Goal: Task Accomplishment & Management: Manage account settings

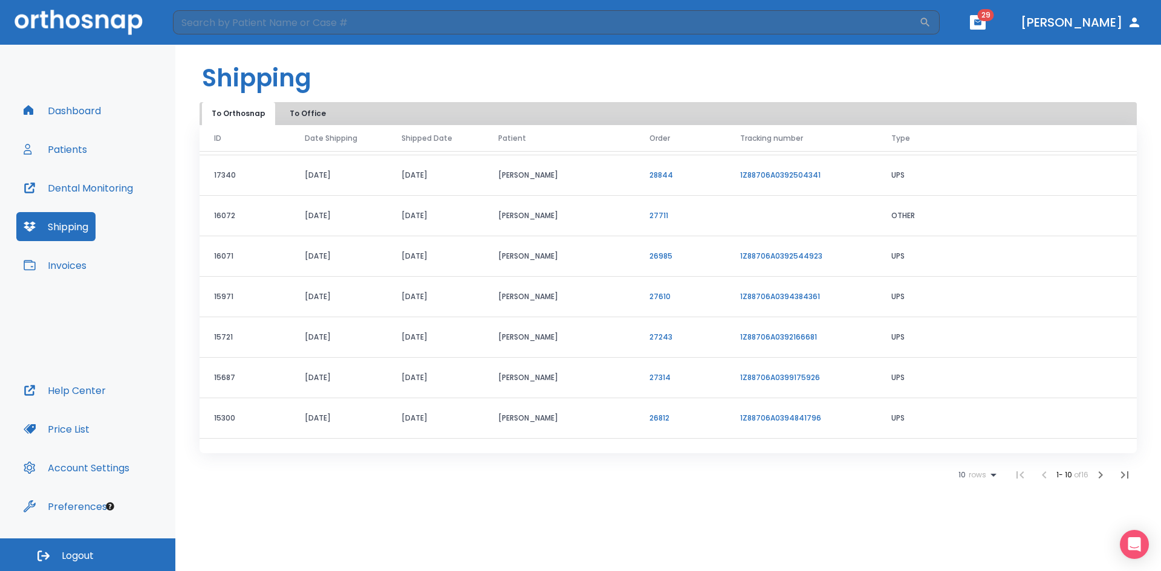
scroll to position [103, 0]
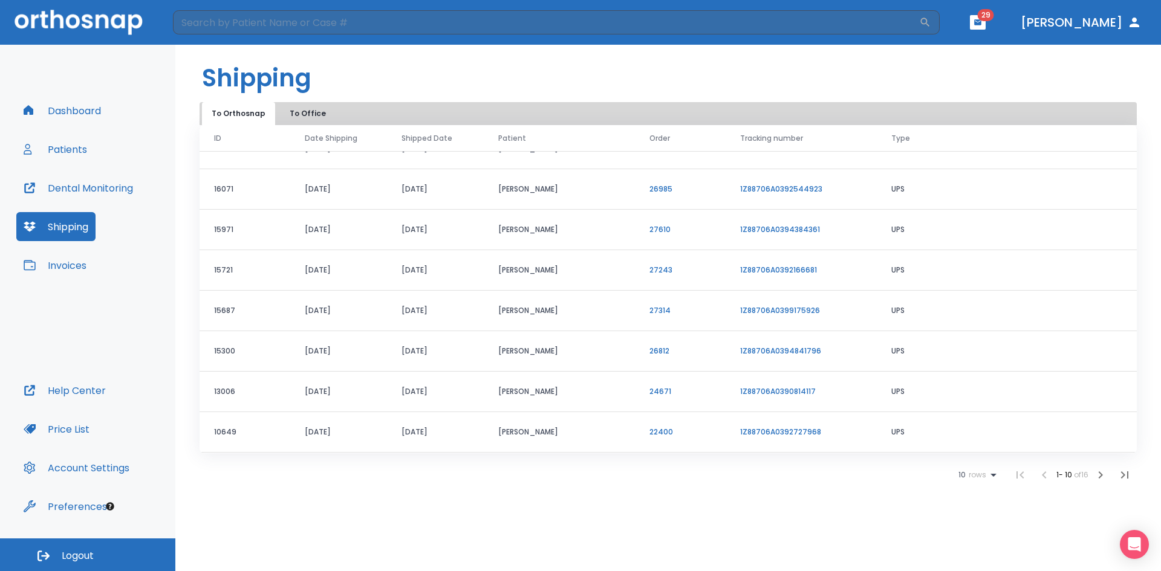
click at [84, 151] on button "Patients" at bounding box center [55, 149] width 78 height 29
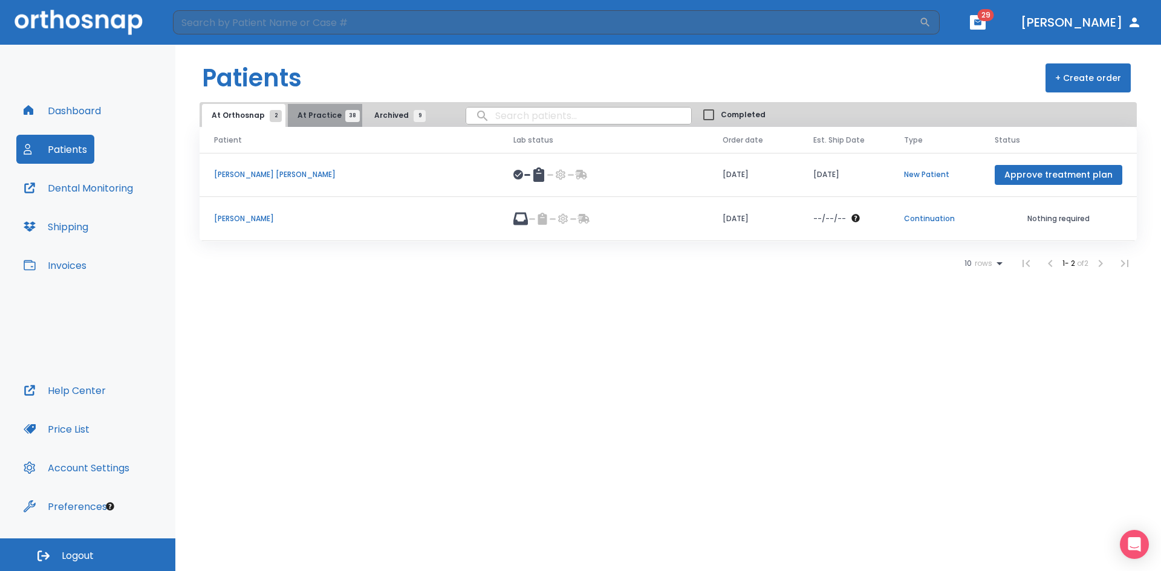
click at [322, 122] on button "At Practice 38" at bounding box center [325, 115] width 74 height 23
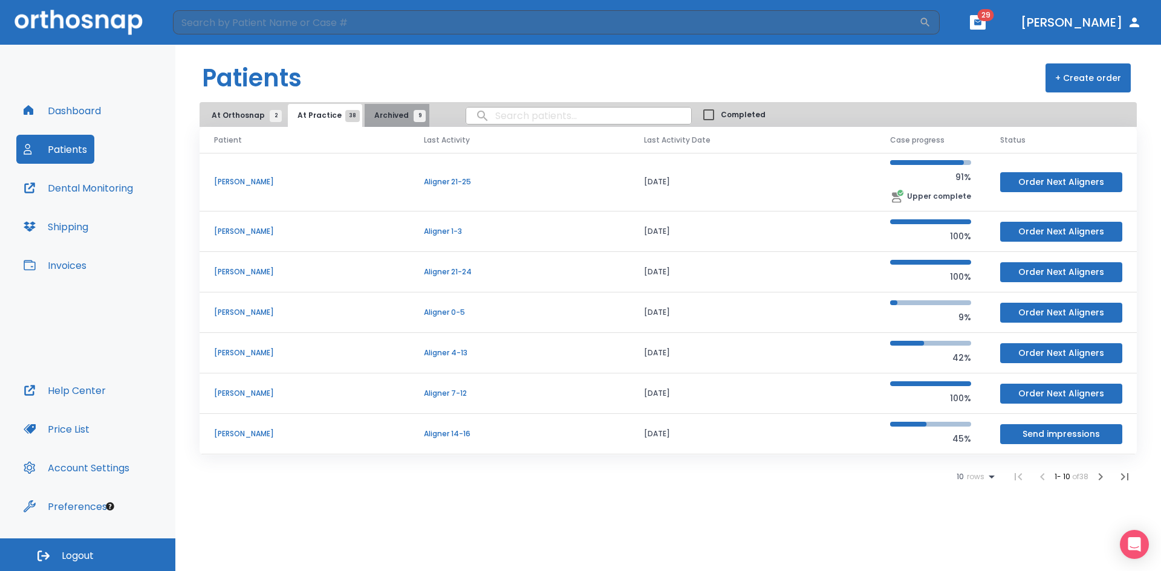
click at [398, 113] on span "Archived 9" at bounding box center [396, 115] width 45 height 11
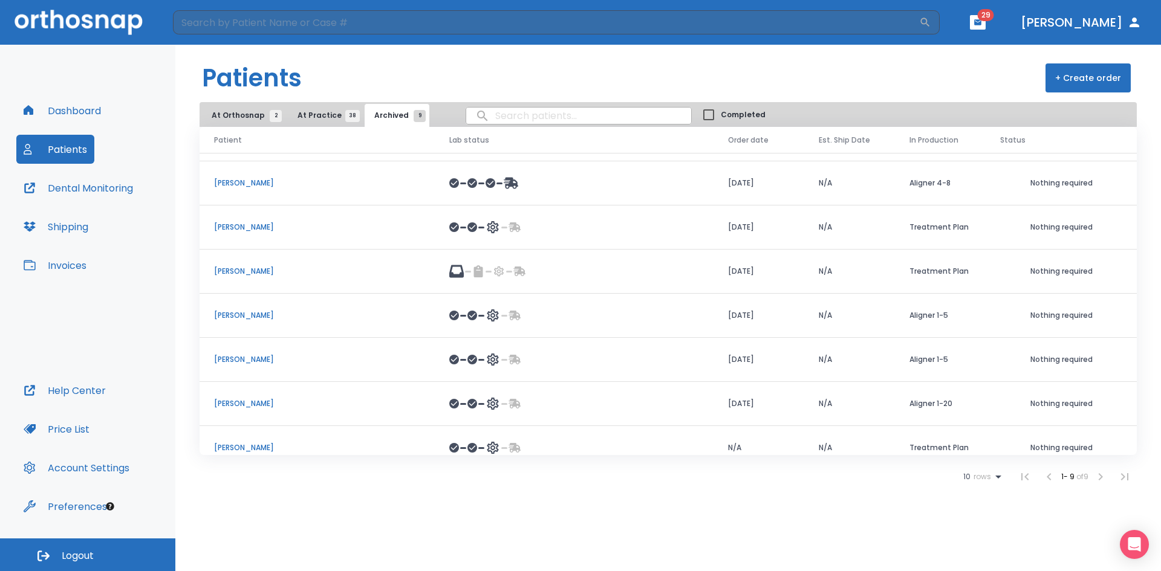
scroll to position [96, 0]
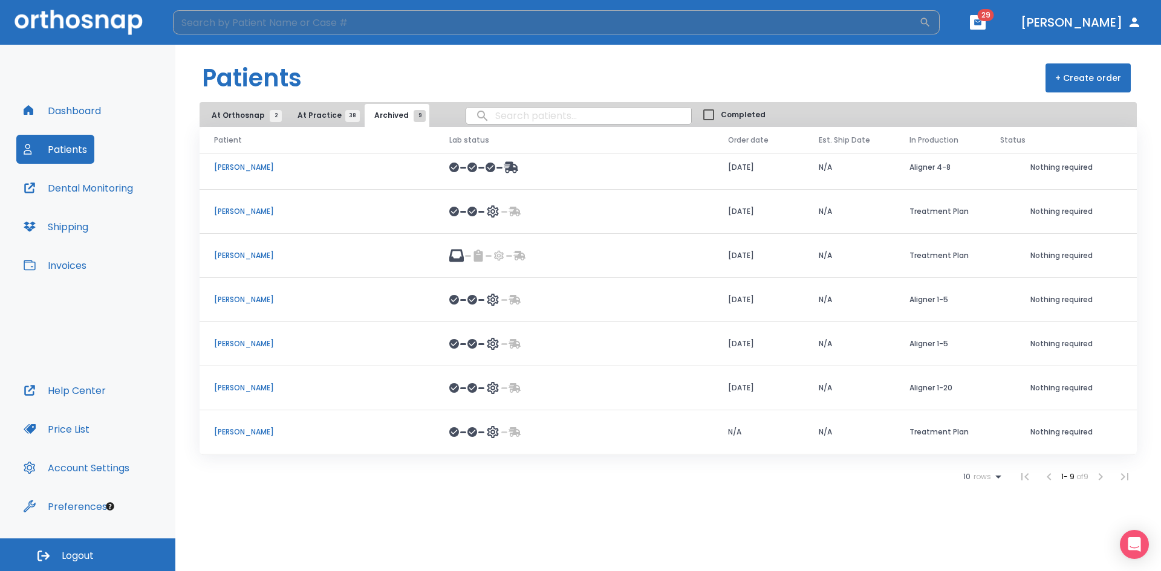
click at [663, 25] on input "search" at bounding box center [546, 22] width 746 height 24
type input "mallory barriro"
drag, startPoint x: 299, startPoint y: 22, endPoint x: 79, endPoint y: -4, distance: 221.6
click at [79, 0] on html "mallory barriro ​ 29 Dr. Burkett Dashboard Patients Dental Monitoring Shipping …" at bounding box center [580, 285] width 1161 height 571
type input "mallory"
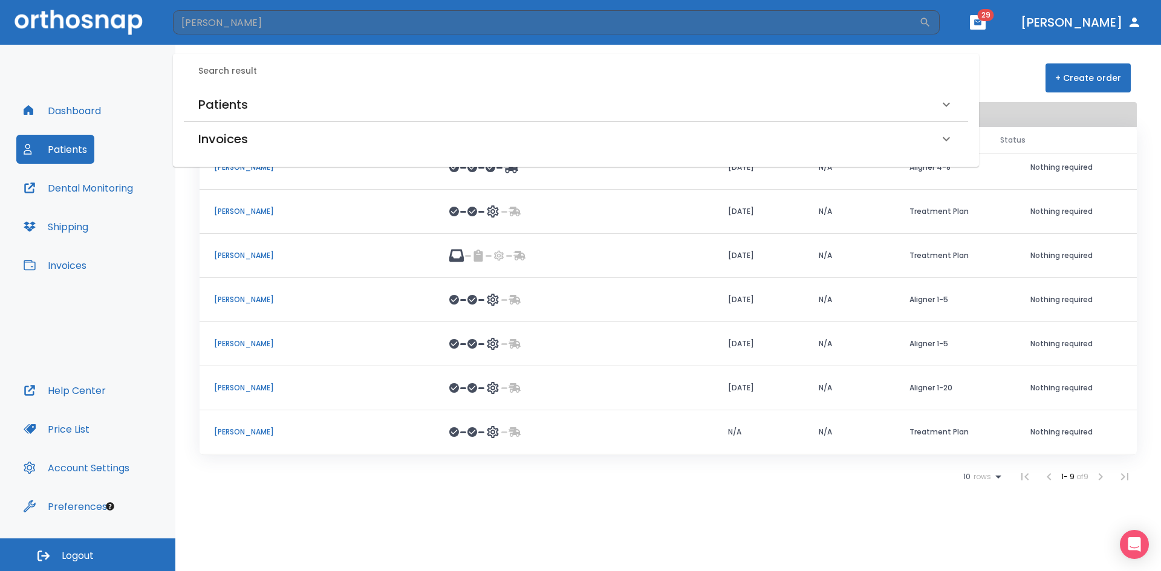
click at [242, 111] on h6 "Patients" at bounding box center [223, 104] width 50 height 19
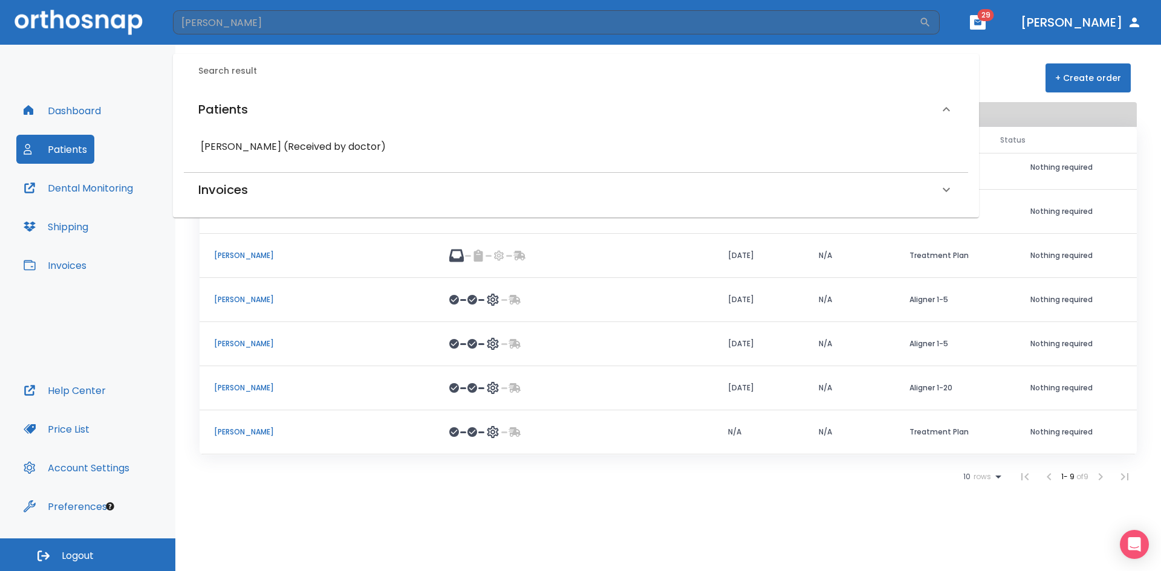
click at [240, 148] on h6 "Mallory Barreiro (Received by doctor)" at bounding box center [576, 146] width 750 height 17
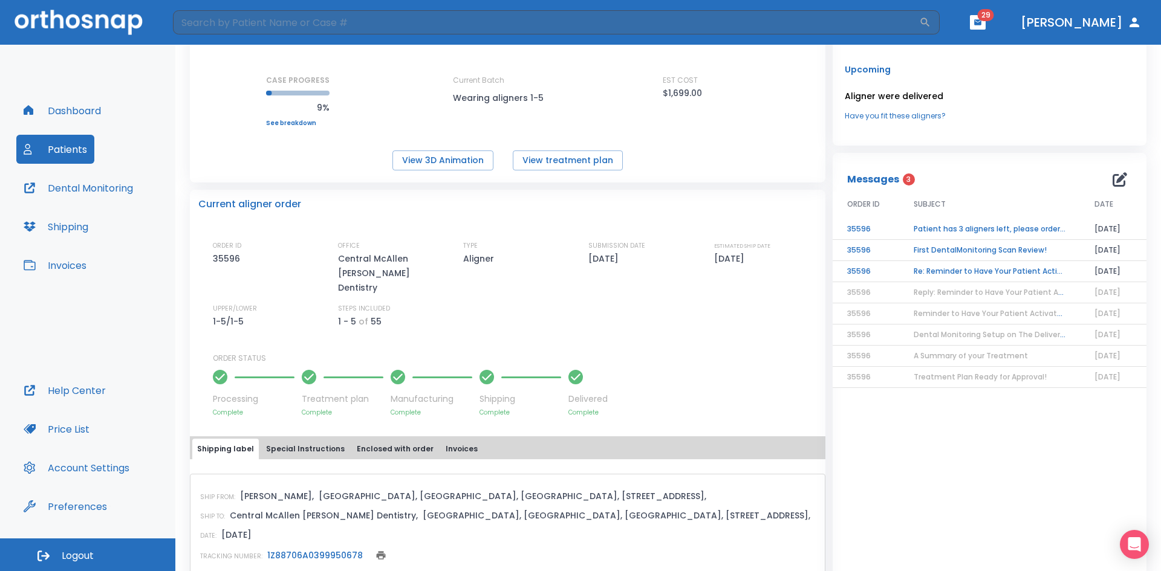
scroll to position [186, 0]
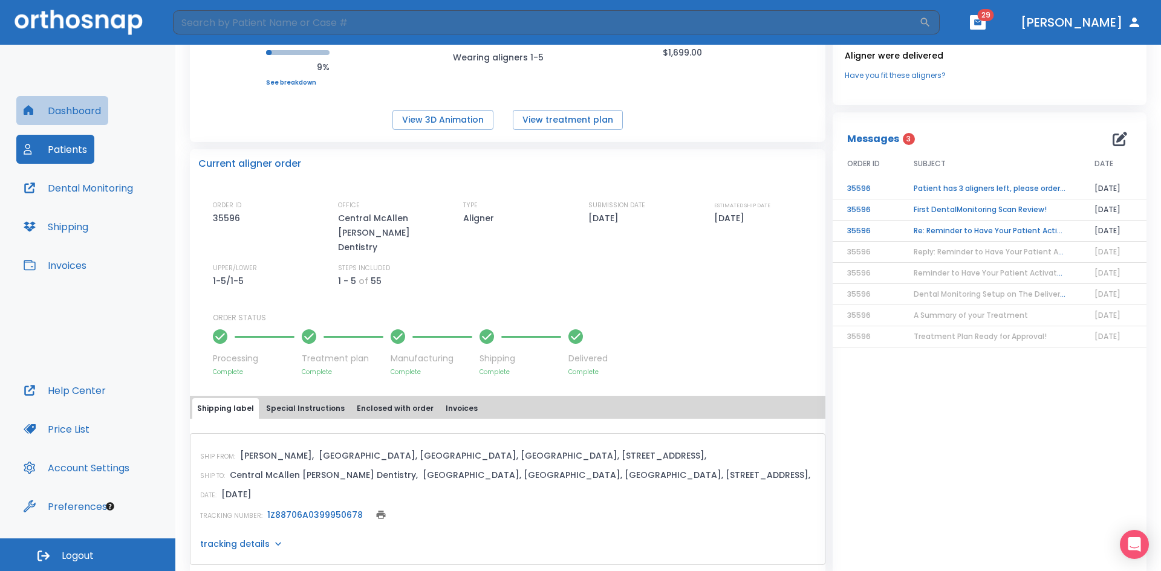
click at [69, 109] on button "Dashboard" at bounding box center [62, 110] width 92 height 29
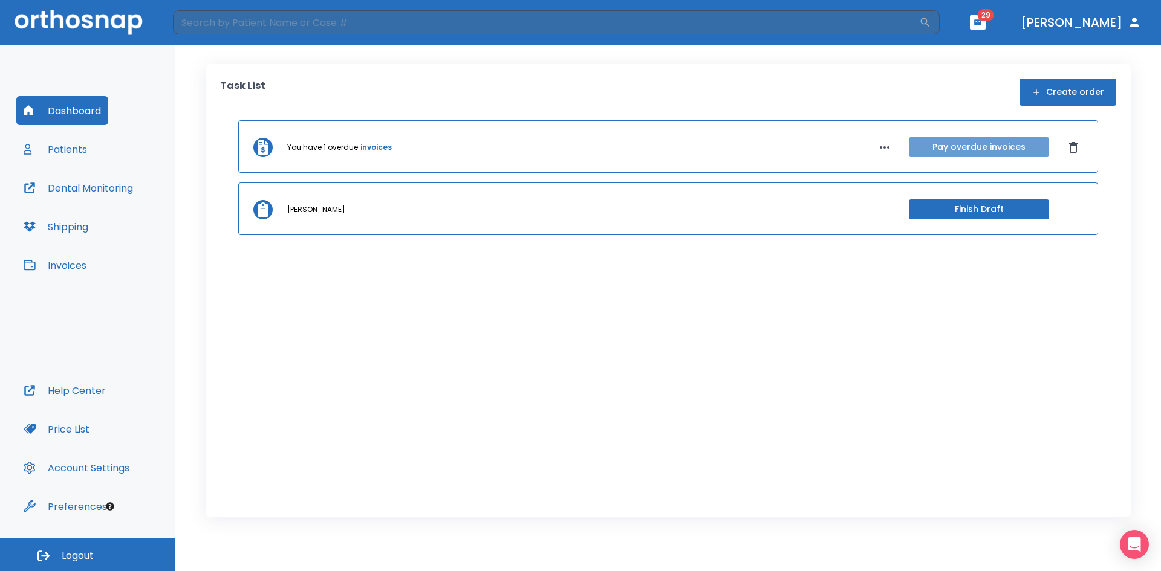
click at [987, 154] on button "Pay overdue invoices" at bounding box center [979, 147] width 140 height 20
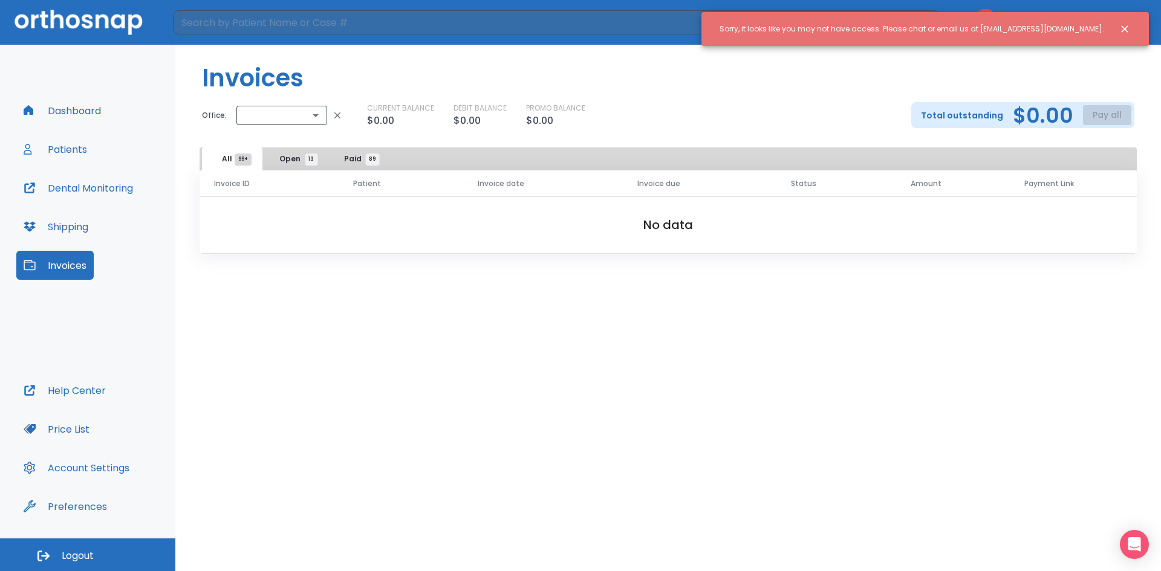
click at [65, 115] on button "Dashboard" at bounding box center [62, 110] width 92 height 29
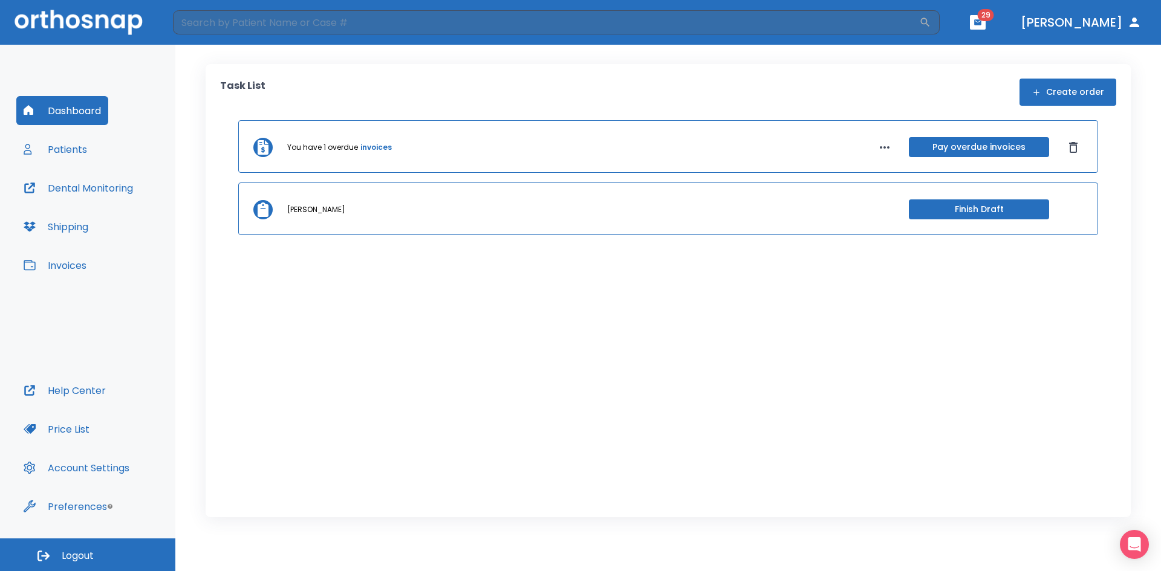
click at [360, 149] on link "invoices" at bounding box center [375, 147] width 31 height 11
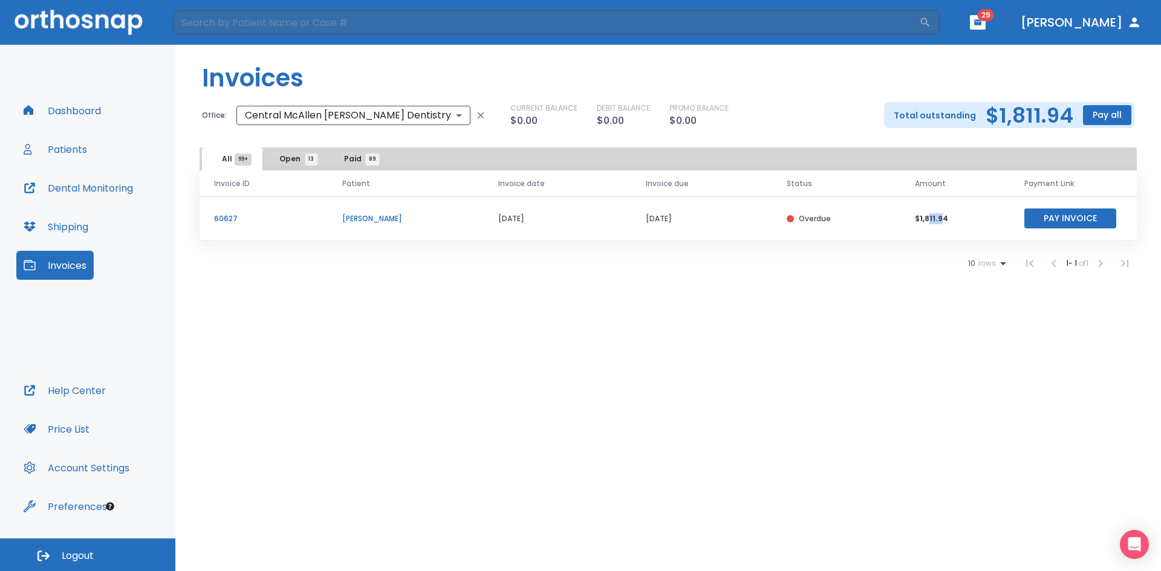
drag, startPoint x: 929, startPoint y: 219, endPoint x: 943, endPoint y: 224, distance: 14.9
click at [943, 224] on td "$1,811.94" at bounding box center [954, 219] width 109 height 45
click at [943, 232] on td "$1,811.94" at bounding box center [954, 219] width 109 height 45
drag, startPoint x: 386, startPoint y: 216, endPoint x: 529, endPoint y: 214, distance: 143.3
click at [528, 214] on tr "60627 [PERSON_NAME] [DATE] [DATE] Overdue $1,811.94 Pay Invoice" at bounding box center [668, 219] width 937 height 45
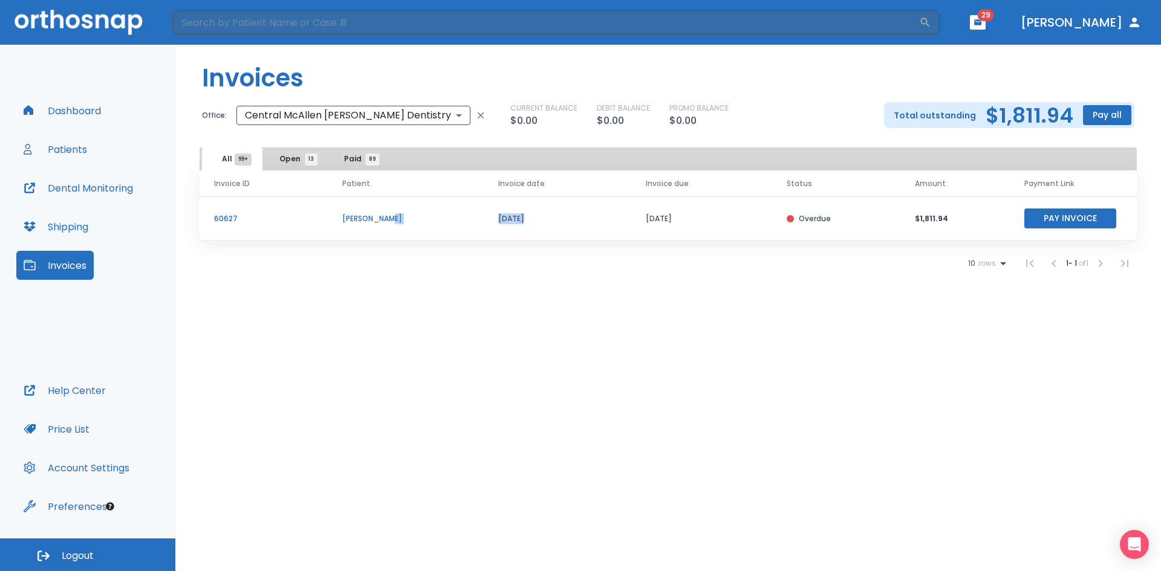
click at [529, 214] on td "[DATE]" at bounding box center [558, 219] width 148 height 45
drag, startPoint x: 643, startPoint y: 217, endPoint x: 689, endPoint y: 216, distance: 45.4
click at [689, 216] on td "[DATE]" at bounding box center [701, 219] width 141 height 45
drag, startPoint x: 689, startPoint y: 216, endPoint x: 648, endPoint y: 221, distance: 40.8
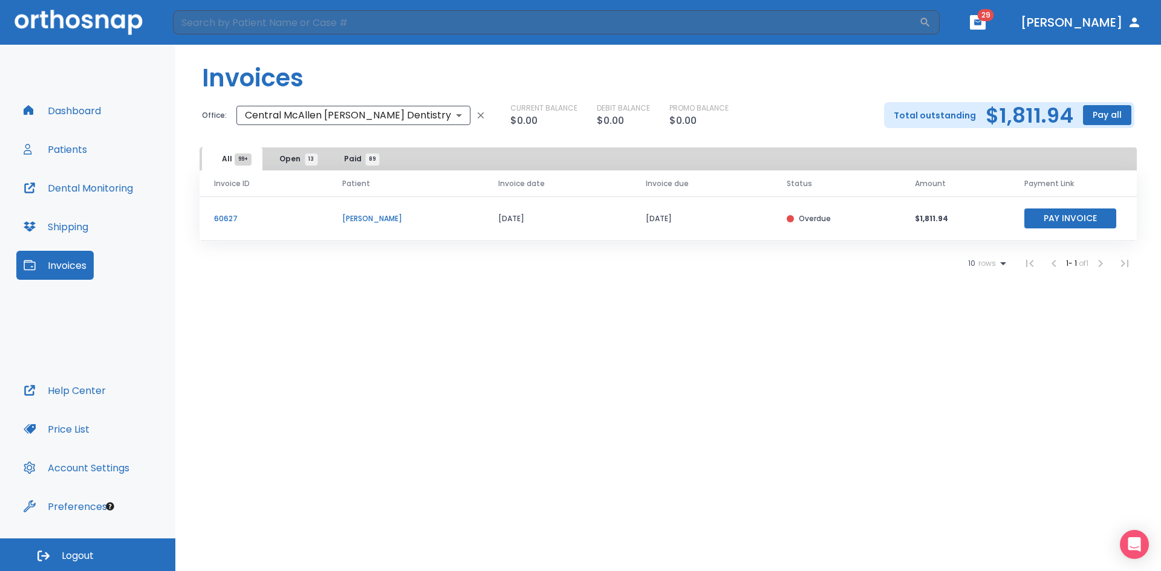
click at [648, 221] on td "[DATE]" at bounding box center [701, 219] width 141 height 45
click at [306, 163] on span "13" at bounding box center [311, 160] width 13 height 12
click at [351, 162] on span "Paid 89" at bounding box center [358, 159] width 28 height 11
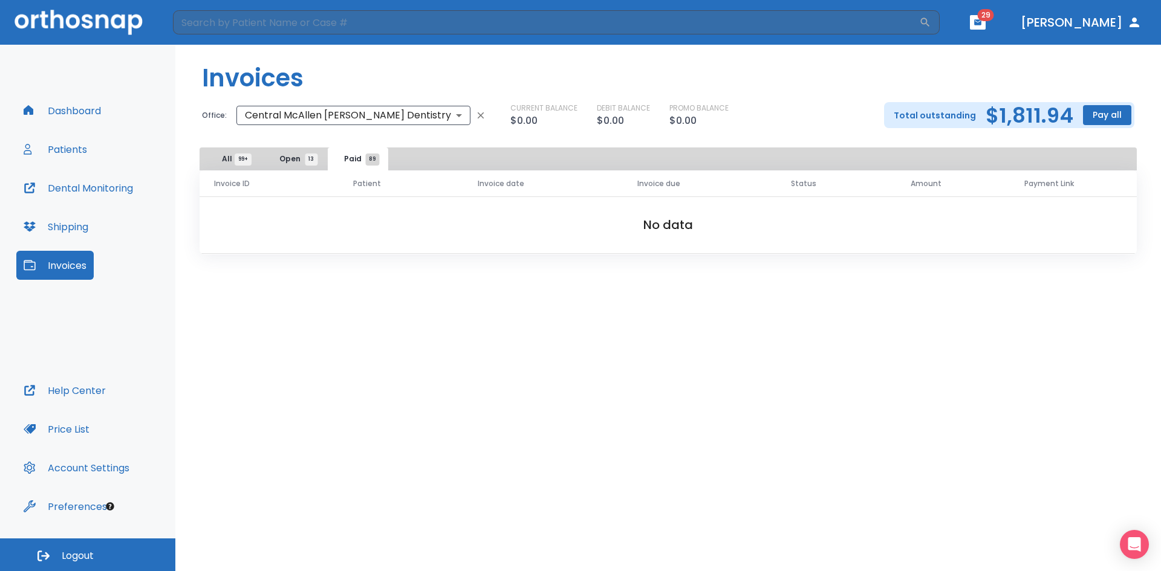
click at [307, 162] on span "13" at bounding box center [311, 160] width 13 height 12
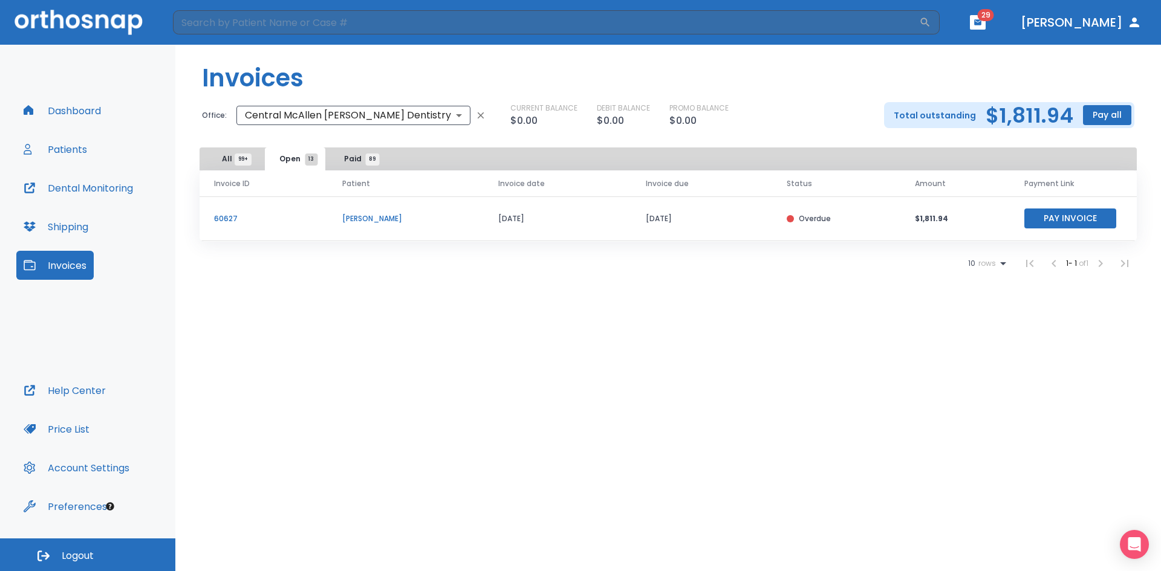
click at [236, 155] on span "99+" at bounding box center [243, 160] width 17 height 12
click at [386, 120] on body "​ 29 [PERSON_NAME] Dashboard Patients Dental Monitoring Shipping Invoices Help …" at bounding box center [580, 285] width 1161 height 571
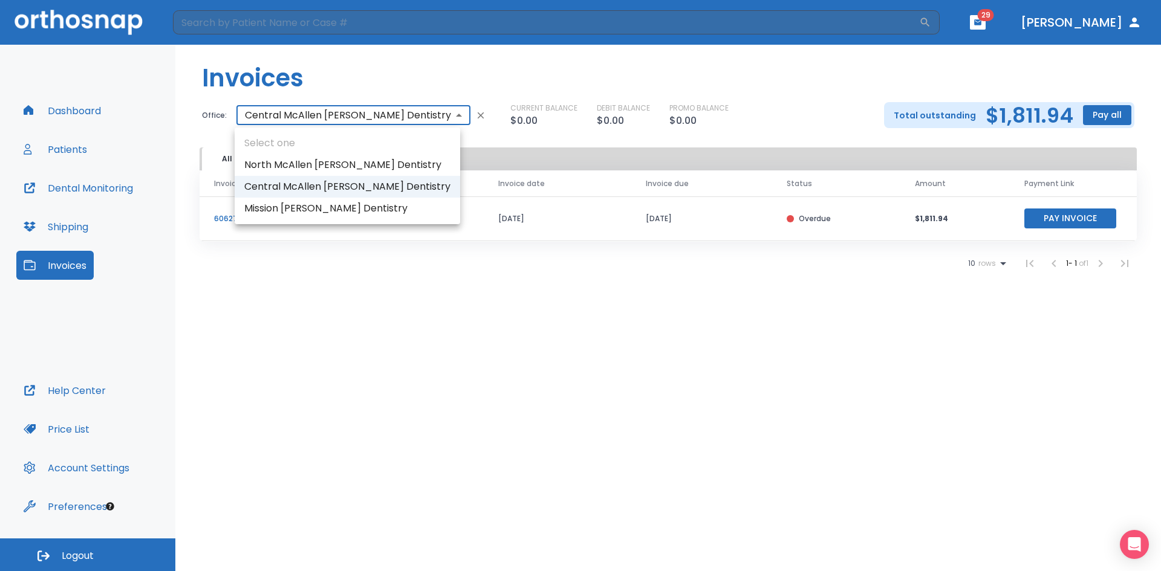
click at [386, 120] on div at bounding box center [580, 285] width 1161 height 571
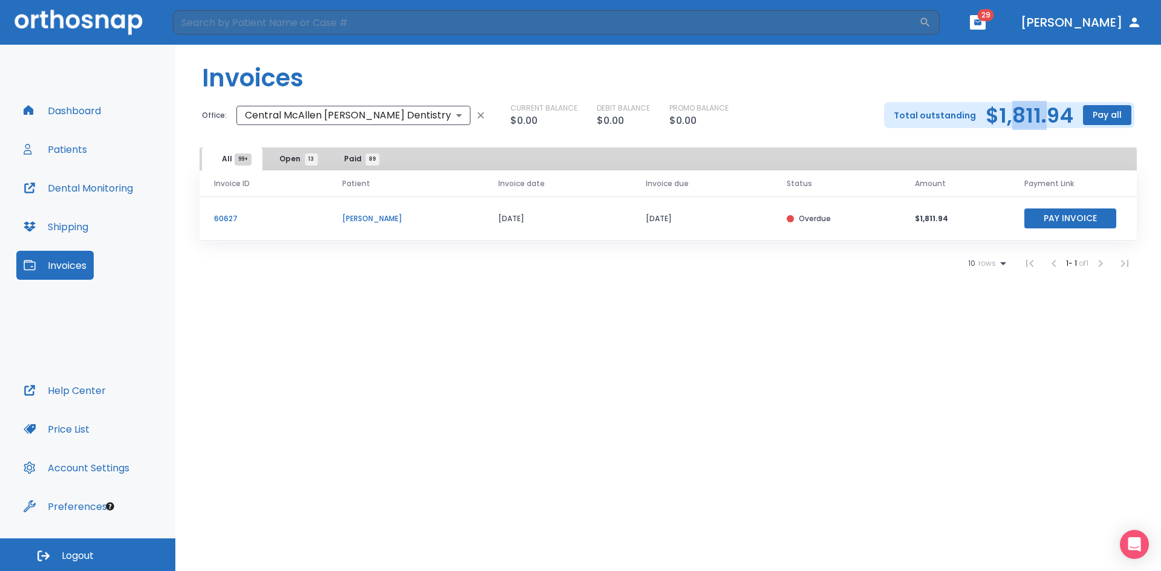
drag, startPoint x: 1012, startPoint y: 123, endPoint x: 1054, endPoint y: 128, distance: 42.0
click at [1054, 125] on h2 "$1,811.94" at bounding box center [1030, 115] width 88 height 18
click at [89, 96] on div "Dashboard Patients Dental Monitoring Shipping Invoices Help Center Price List A…" at bounding box center [87, 292] width 175 height 494
click at [86, 115] on button "Dashboard" at bounding box center [62, 110] width 92 height 29
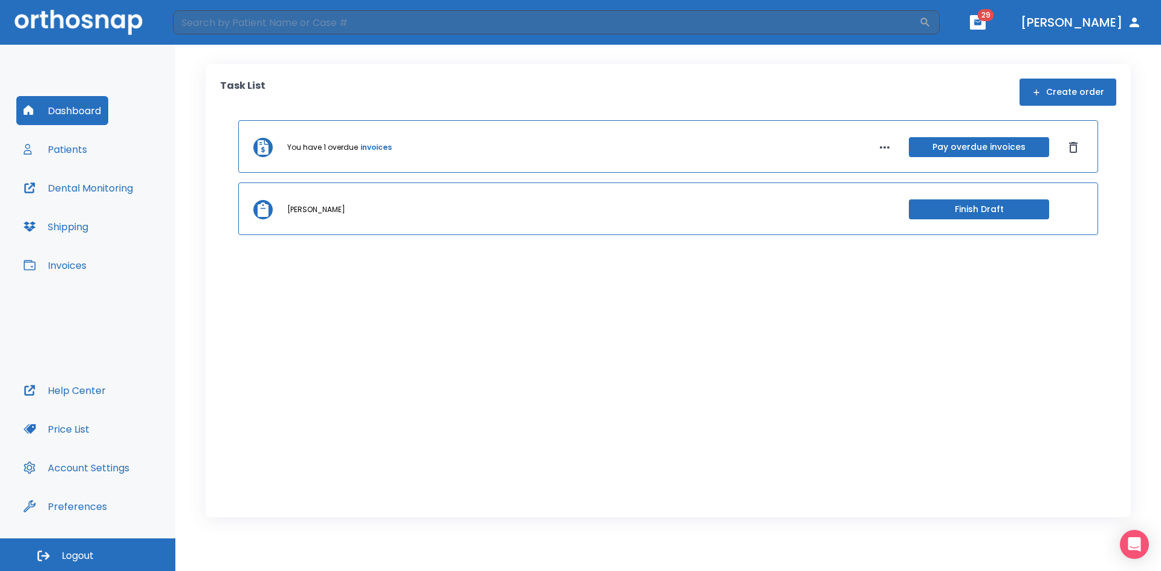
click at [82, 157] on button "Patients" at bounding box center [55, 149] width 78 height 29
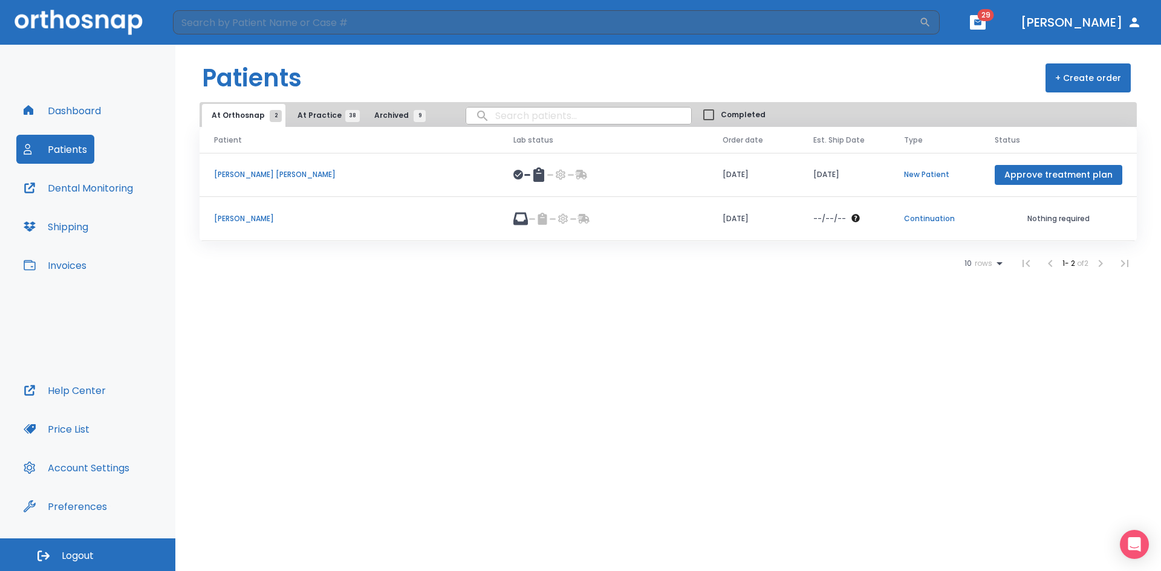
click at [111, 201] on button "Dental Monitoring" at bounding box center [78, 188] width 124 height 29
click at [317, 119] on span "At Practice 38" at bounding box center [324, 115] width 55 height 11
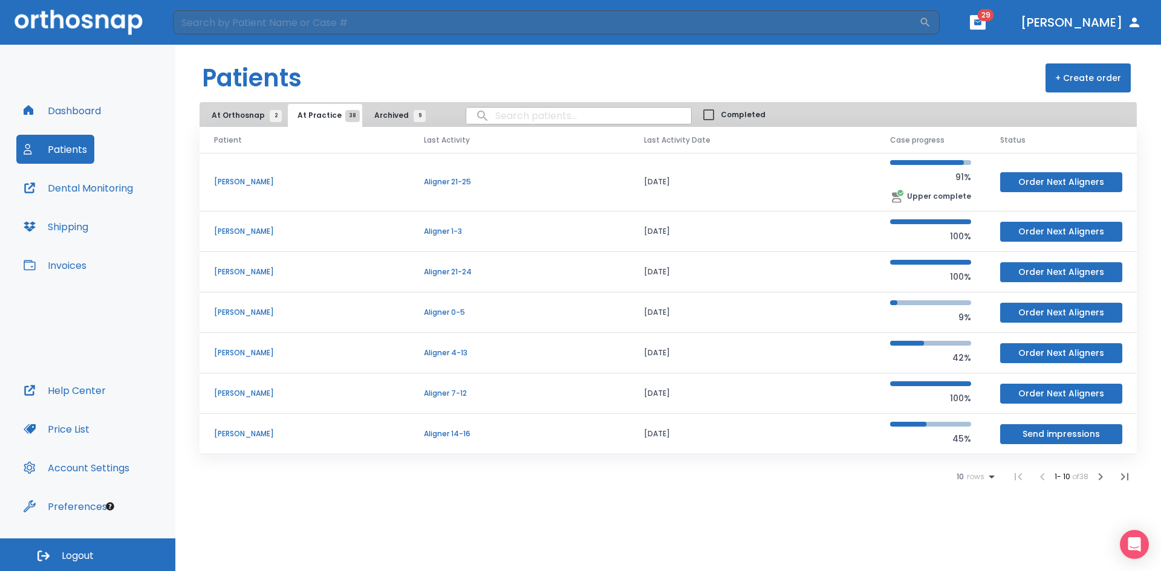
click at [255, 119] on span "At Orthosnap 2" at bounding box center [244, 115] width 64 height 11
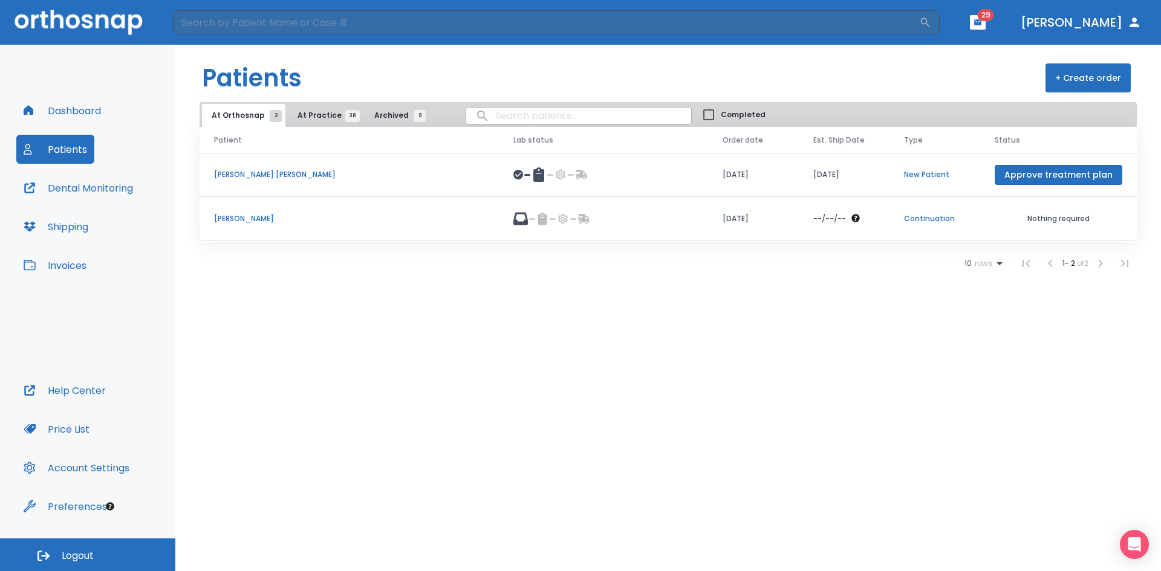
click at [64, 110] on button "Dashboard" at bounding box center [62, 110] width 92 height 29
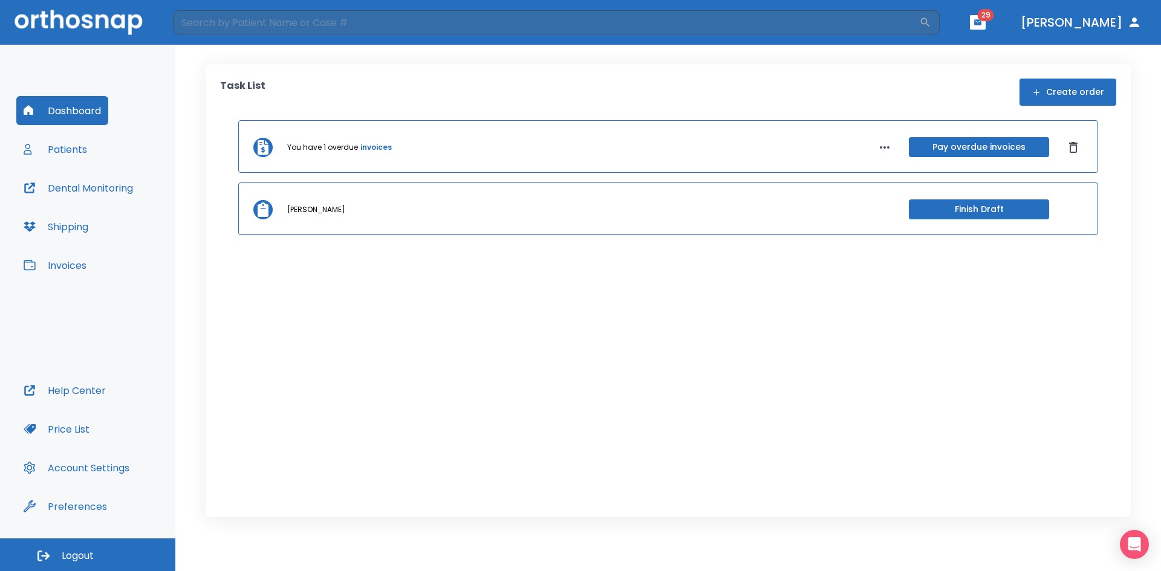
click at [36, 258] on button "Invoices" at bounding box center [54, 265] width 77 height 29
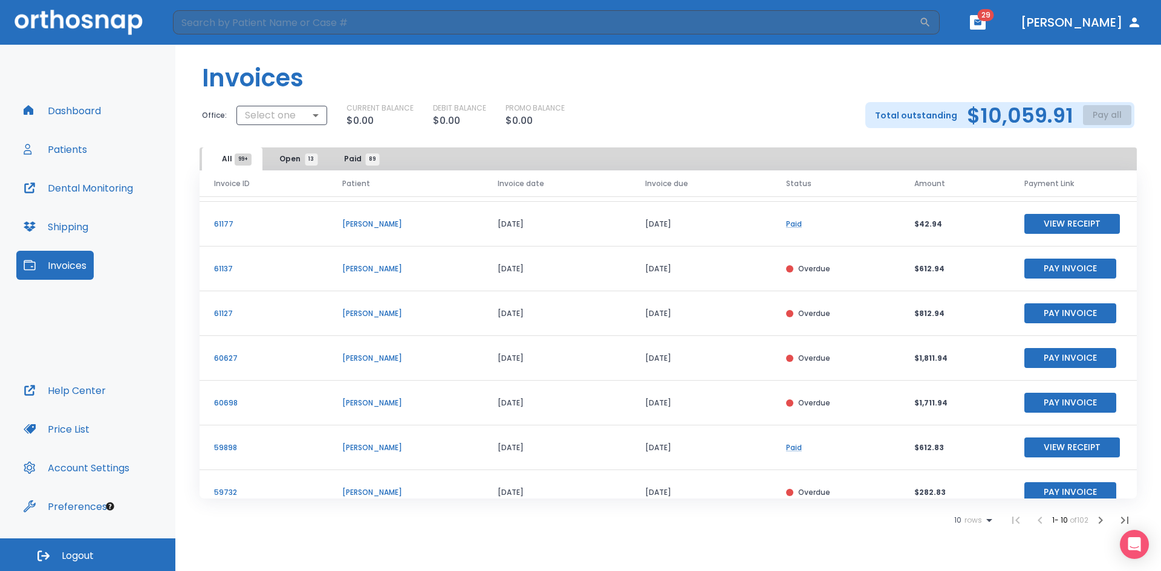
scroll to position [60, 0]
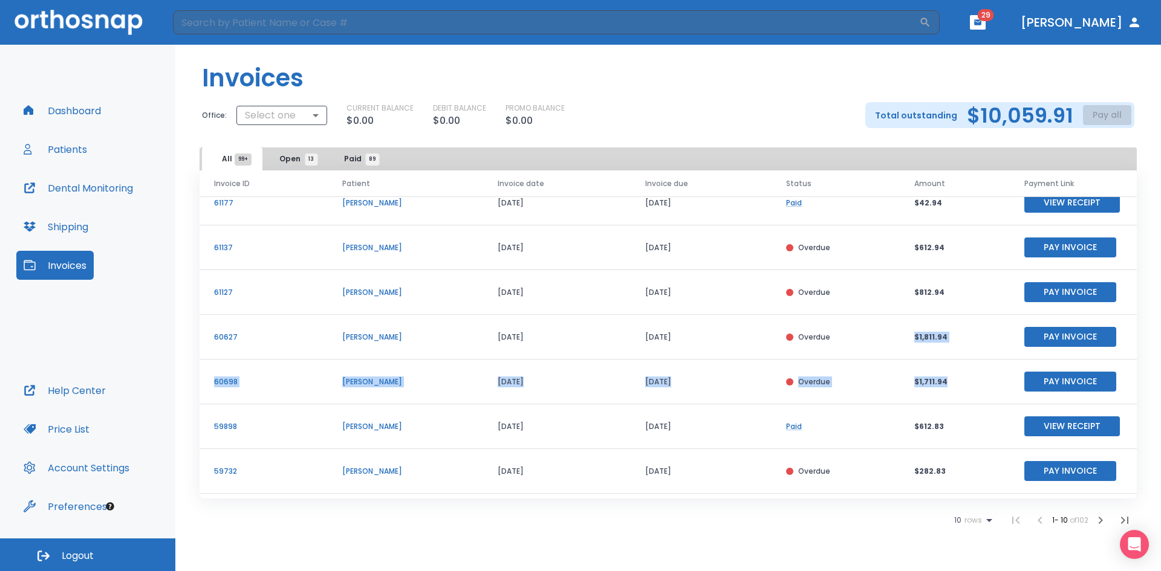
drag, startPoint x: 910, startPoint y: 335, endPoint x: 951, endPoint y: 375, distance: 56.9
click at [951, 375] on tbody "61332 [PERSON_NAME] [DATE] [DATE] Overdue $12.94 Pay Invoice 61177 [PERSON_NAME…" at bounding box center [668, 359] width 937 height 447
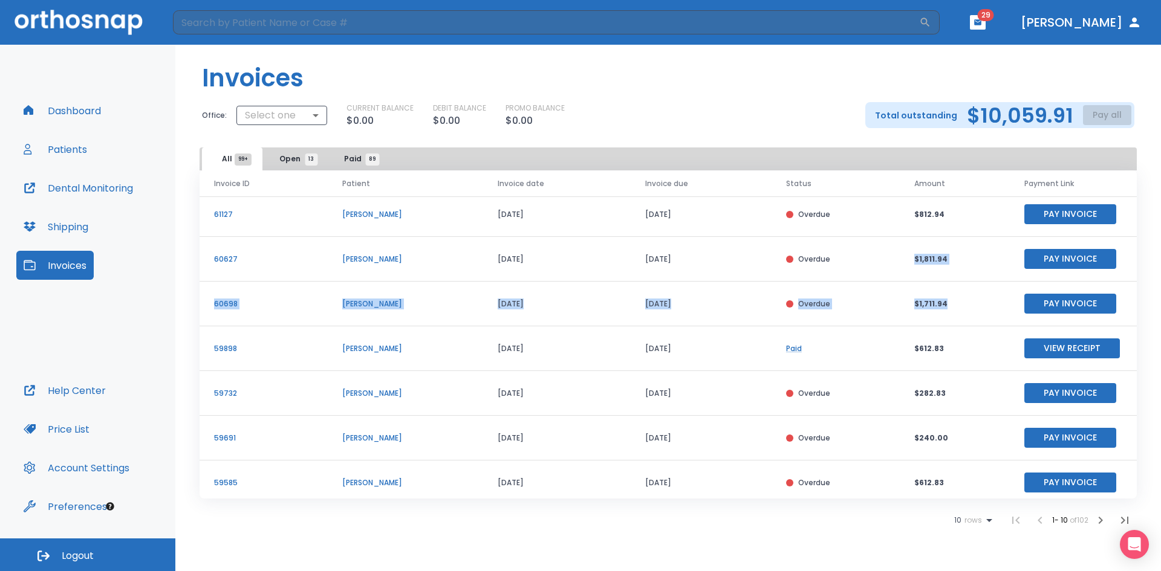
scroll to position [146, 0]
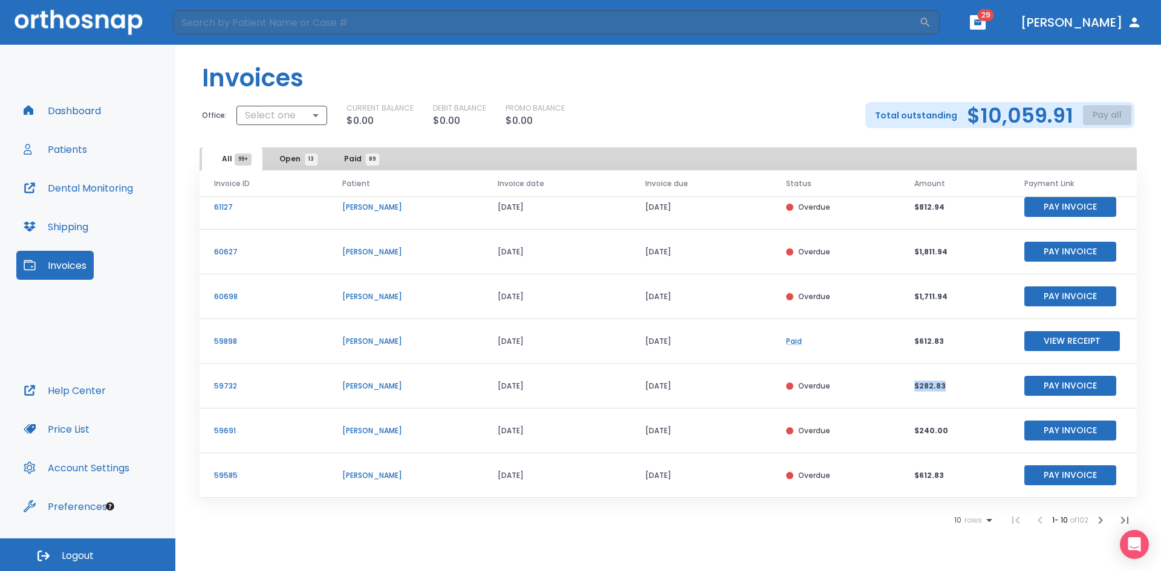
drag, startPoint x: 913, startPoint y: 388, endPoint x: 960, endPoint y: 385, distance: 46.6
click at [960, 385] on p "$282.83" at bounding box center [954, 386] width 81 height 11
drag, startPoint x: 960, startPoint y: 385, endPoint x: 932, endPoint y: 386, distance: 27.2
click at [932, 386] on p "$282.83" at bounding box center [954, 386] width 81 height 11
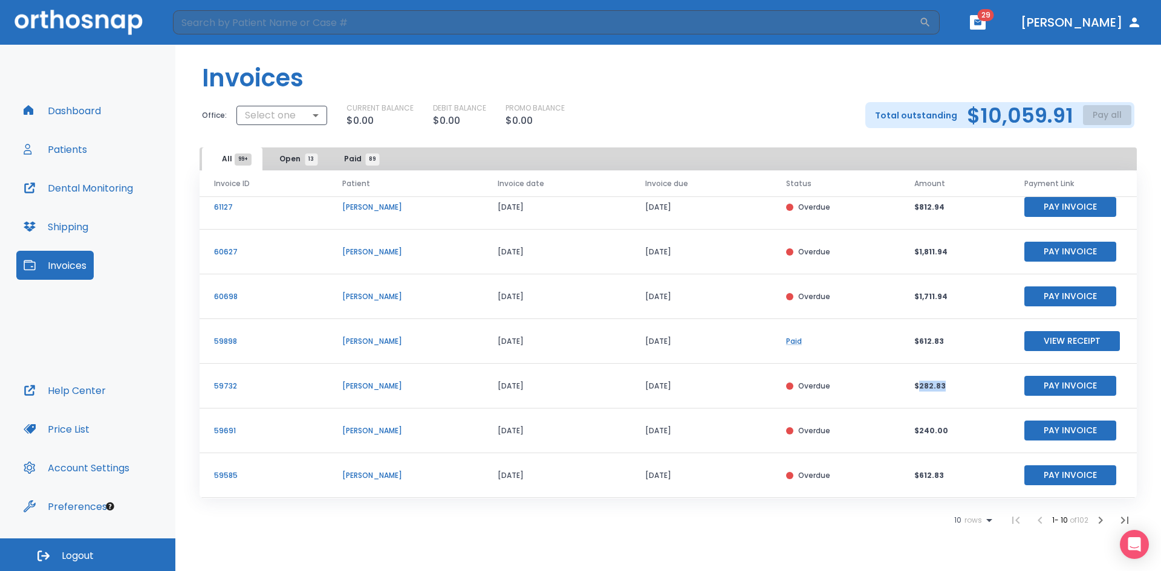
click at [932, 386] on p "$282.83" at bounding box center [954, 386] width 81 height 11
drag, startPoint x: 912, startPoint y: 296, endPoint x: 951, endPoint y: 297, distance: 38.1
click at [951, 297] on td "$1,711.94" at bounding box center [955, 297] width 110 height 45
drag, startPoint x: 898, startPoint y: 244, endPoint x: 962, endPoint y: 243, distance: 64.1
click at [962, 243] on tr "60627 [PERSON_NAME] [DATE] [DATE] Overdue $1,811.94 Pay Invoice" at bounding box center [668, 252] width 937 height 45
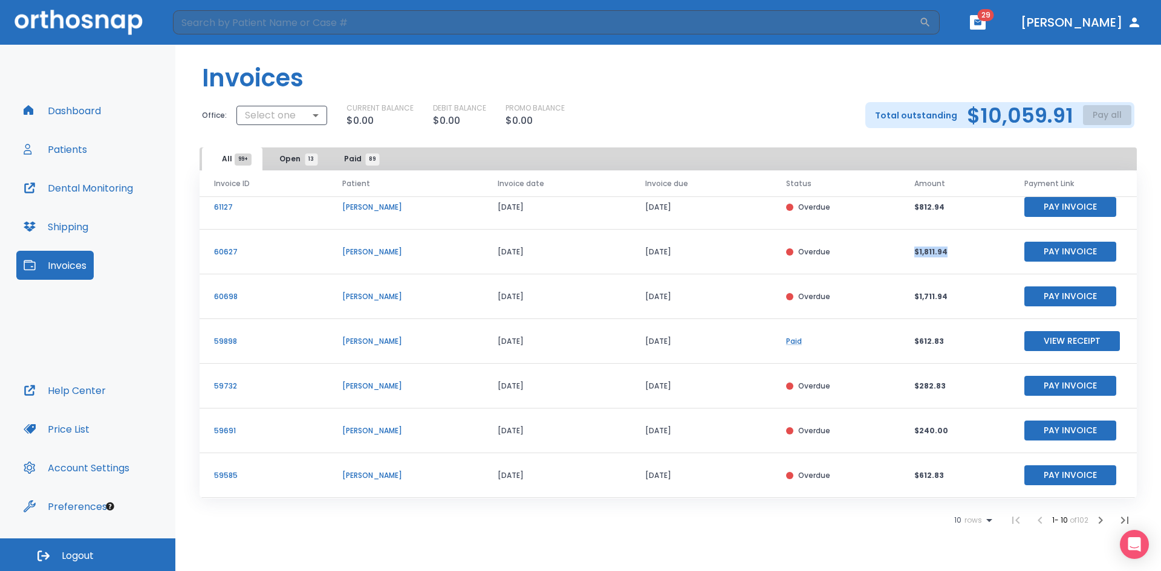
click at [957, 250] on p "$1,811.94" at bounding box center [954, 252] width 81 height 11
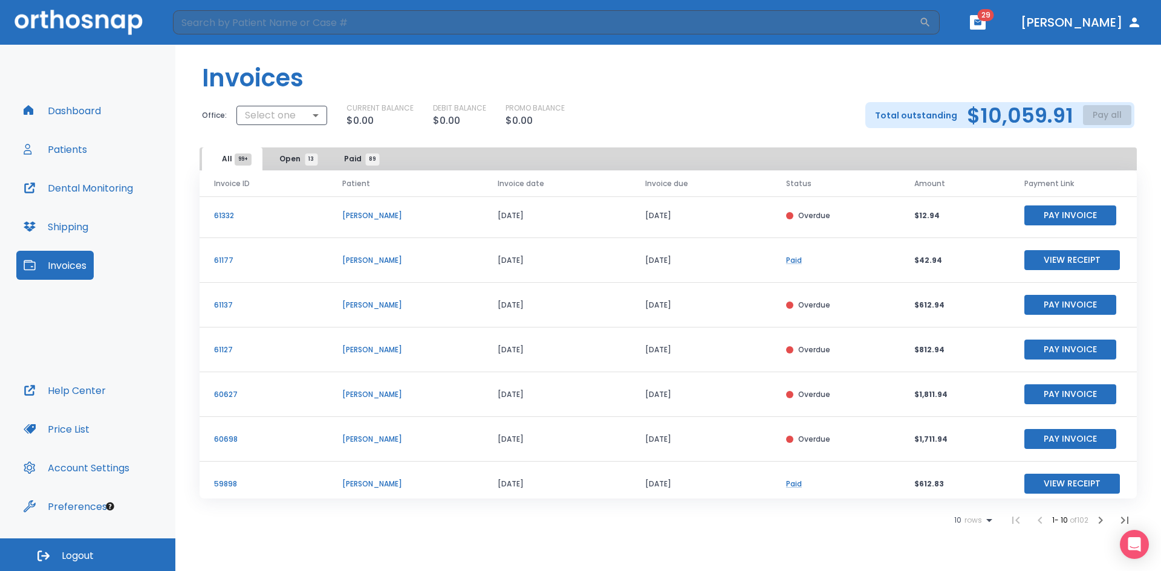
scroll to position [0, 0]
